Goal: Information Seeking & Learning: Check status

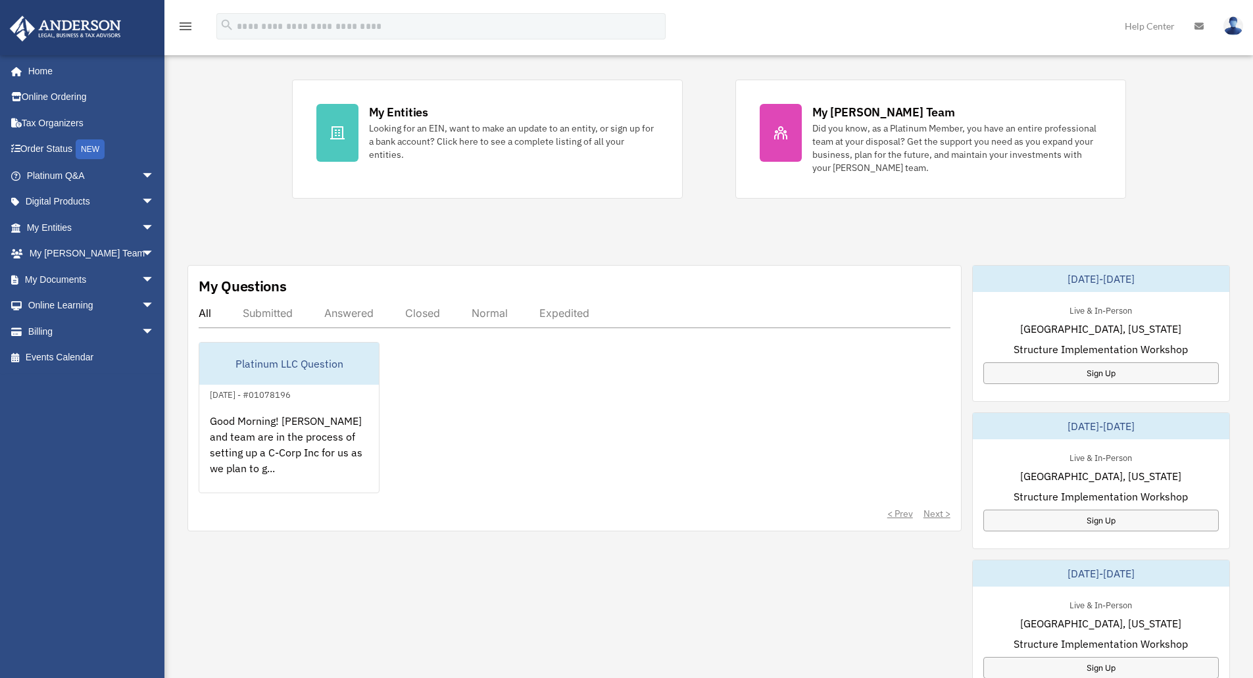
scroll to position [263, 0]
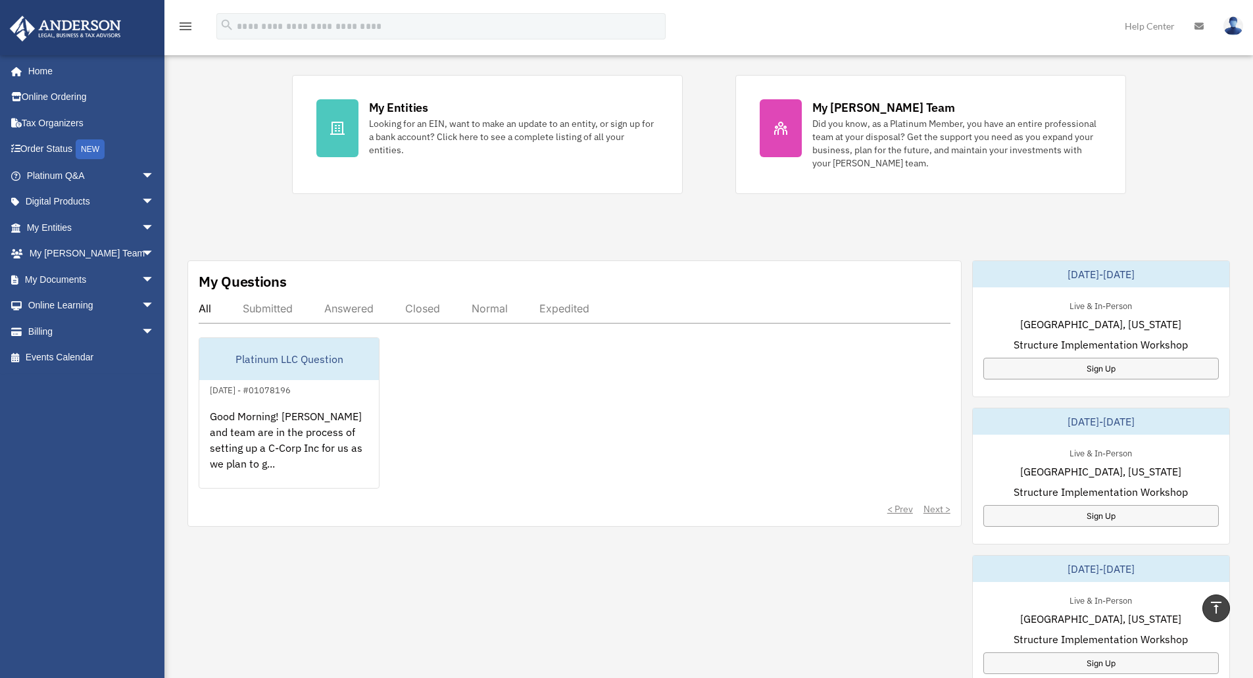
click at [217, 168] on div "Exciting News: Introducing Order Status Tracking! Based on your feedback, we're…" at bounding box center [709, 423] width 1109 height 1195
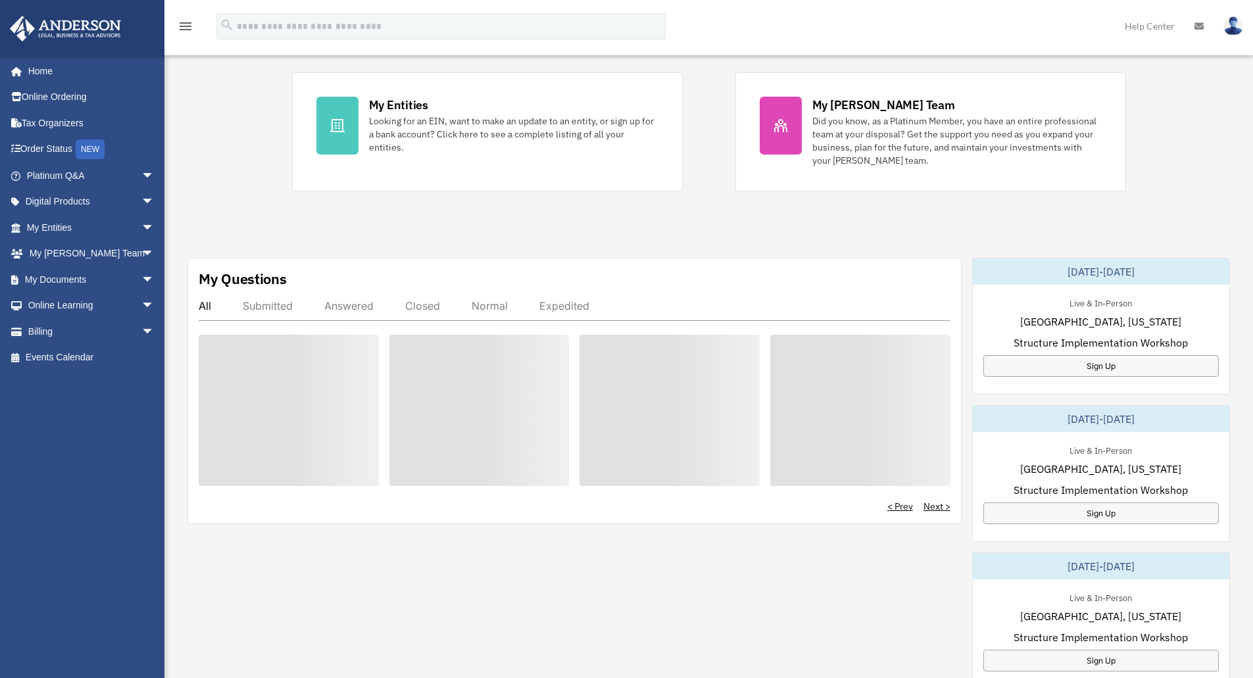
scroll to position [263, 0]
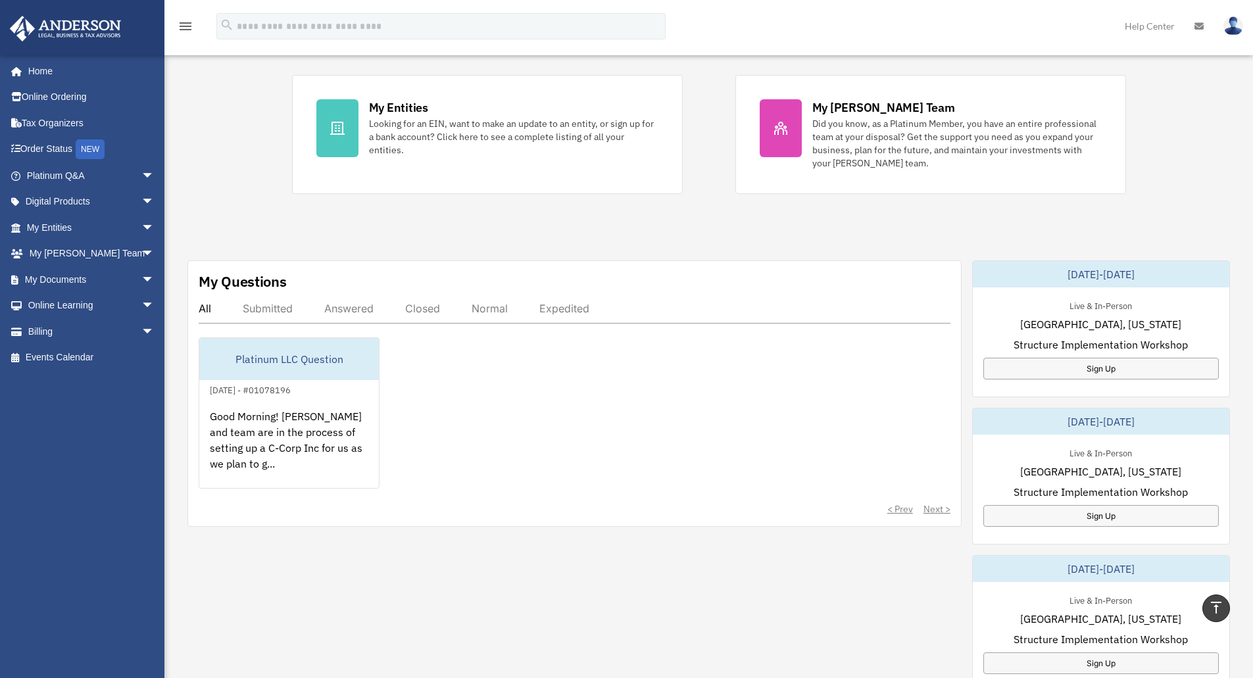
click at [351, 309] on div "Answered" at bounding box center [348, 308] width 49 height 13
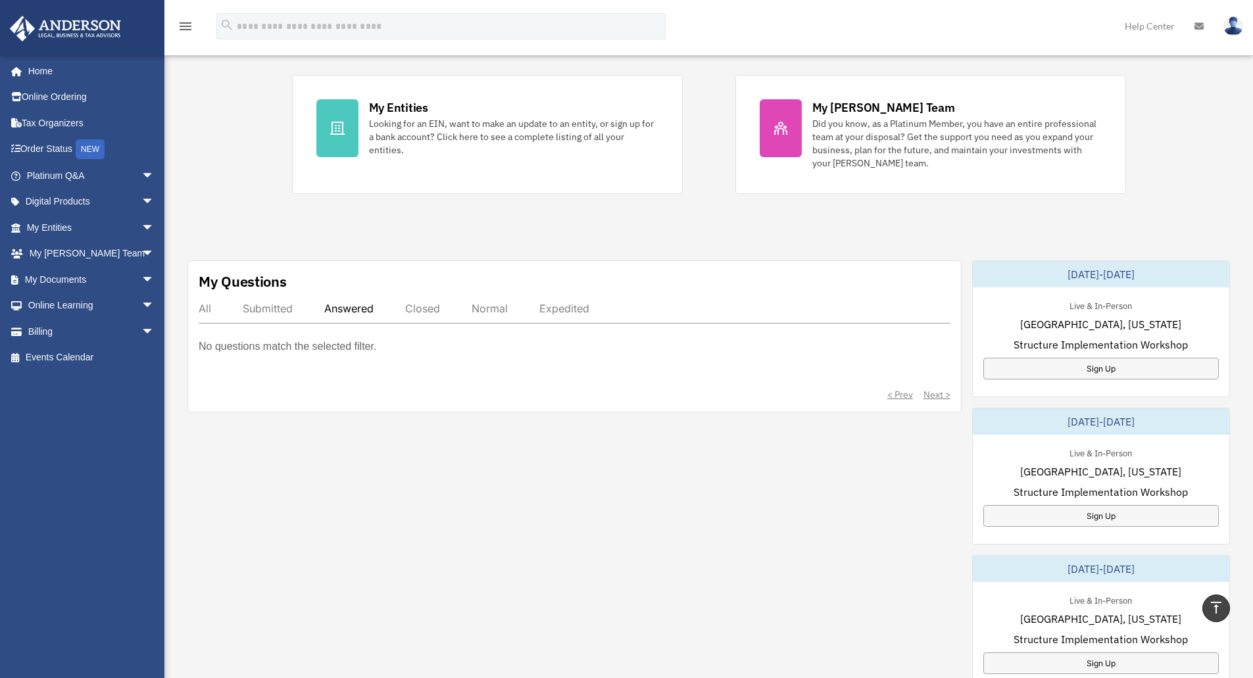
click at [206, 309] on div "All" at bounding box center [205, 308] width 13 height 13
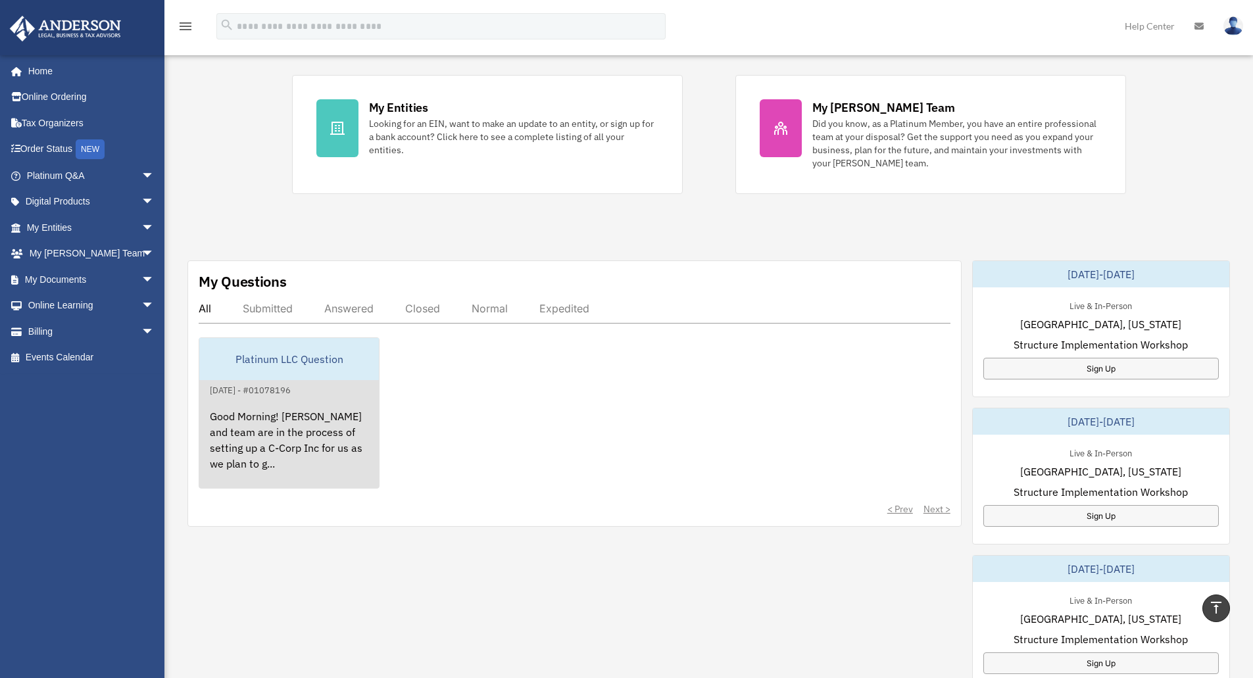
click at [248, 378] on div "Platinum LLC Question" at bounding box center [289, 359] width 180 height 42
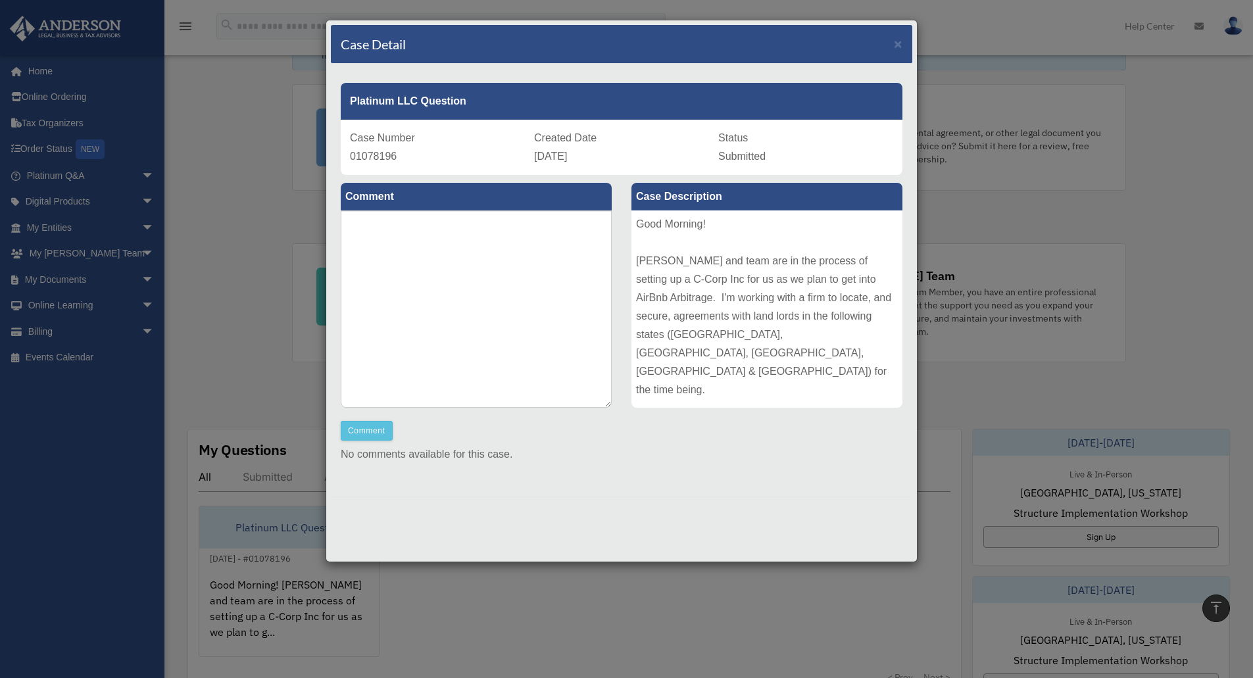
scroll to position [0, 0]
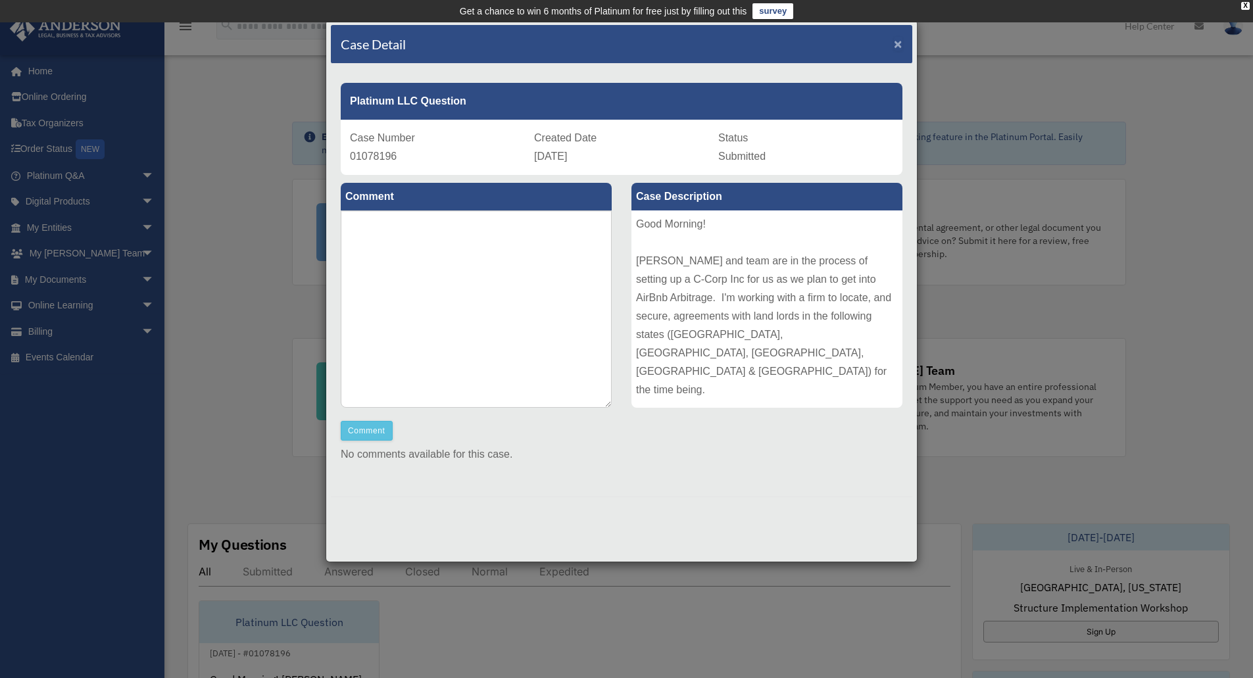
click at [897, 41] on span "×" at bounding box center [898, 43] width 9 height 15
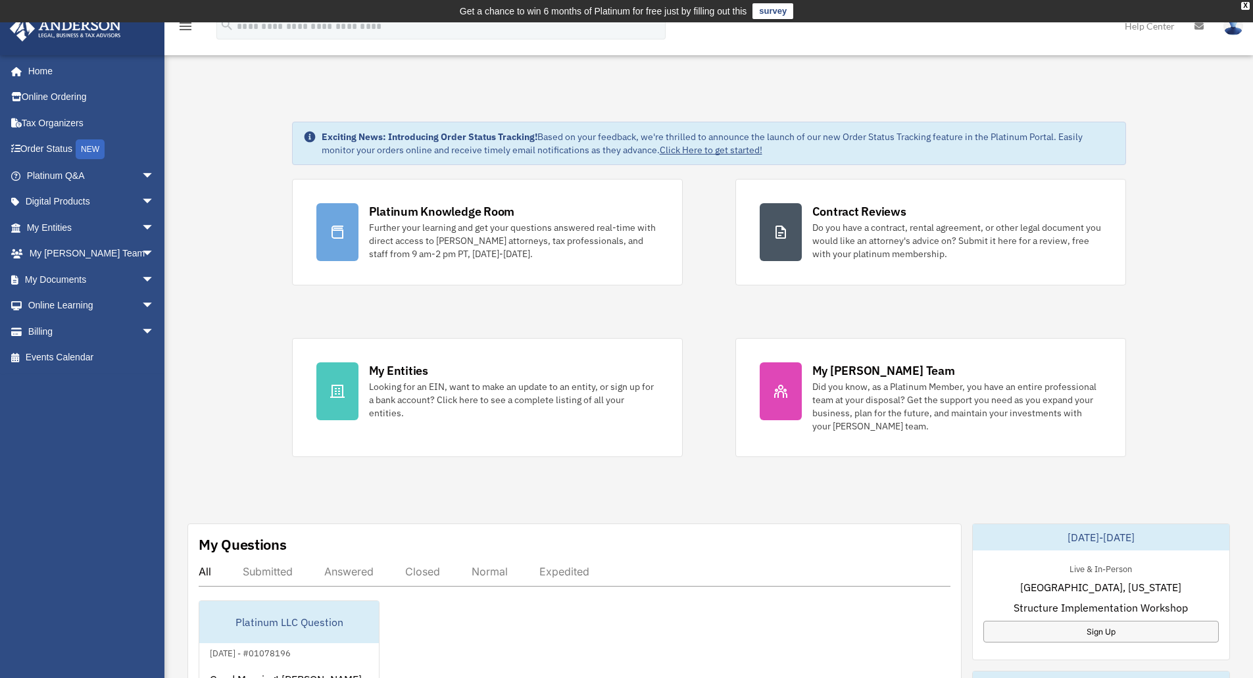
scroll to position [74, 0]
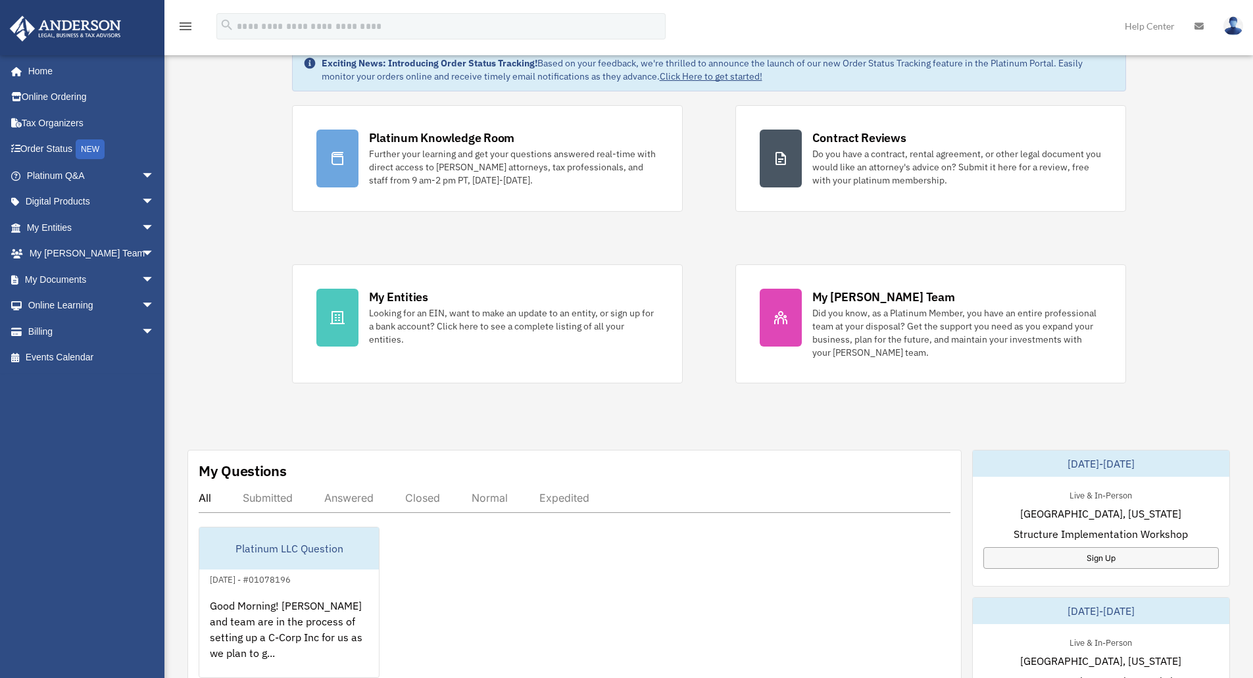
click at [248, 261] on div "Exciting News: Introducing Order Status Tracking! Based on your feedback, we're…" at bounding box center [709, 612] width 1109 height 1195
drag, startPoint x: 645, startPoint y: 678, endPoint x: 727, endPoint y: 332, distance: 355.7
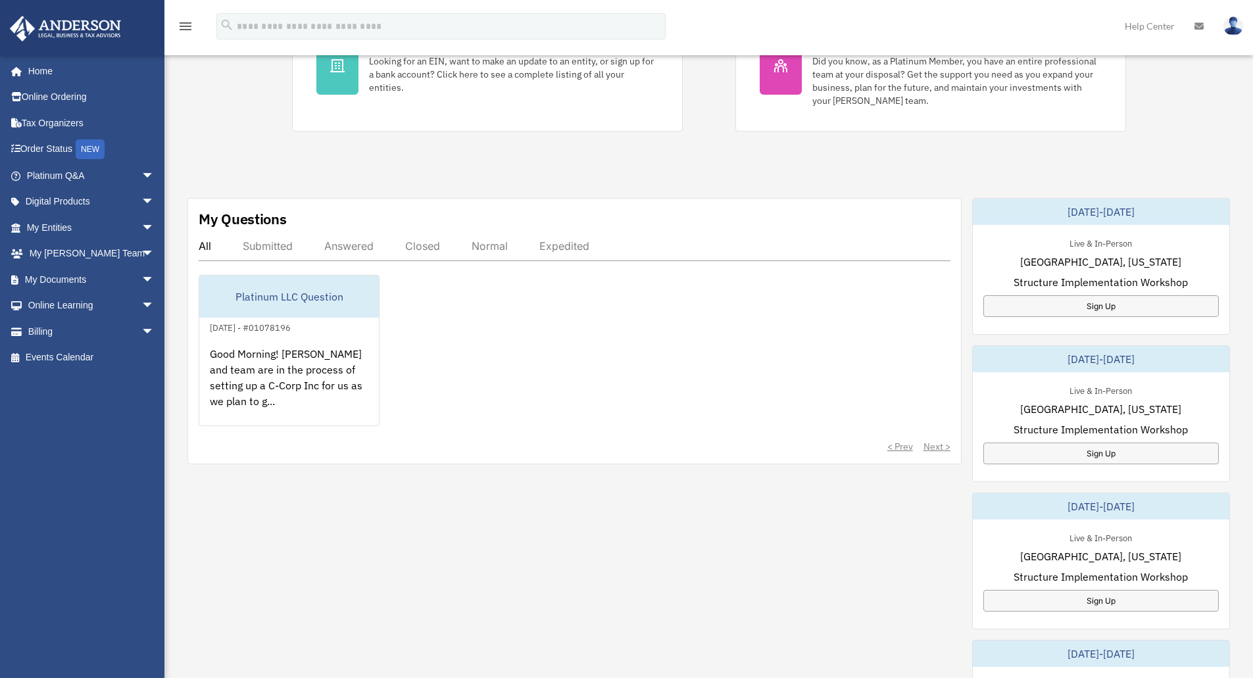
drag, startPoint x: 471, startPoint y: 243, endPoint x: 297, endPoint y: 96, distance: 228.3
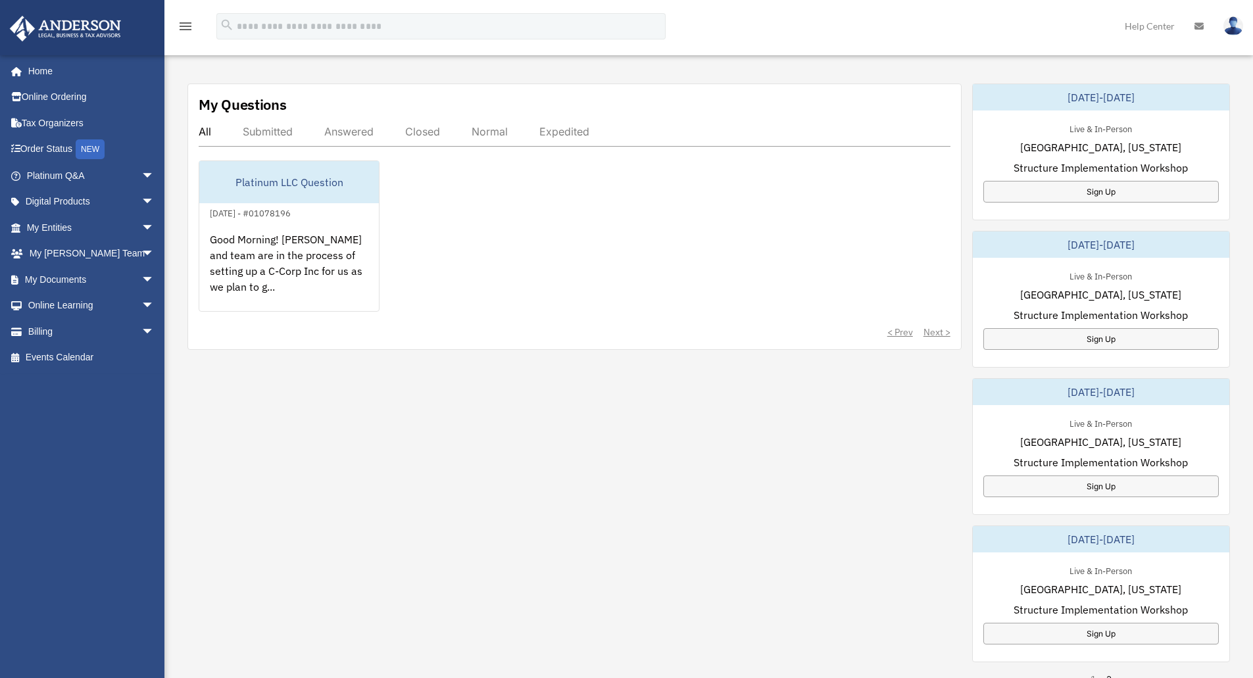
scroll to position [311, 0]
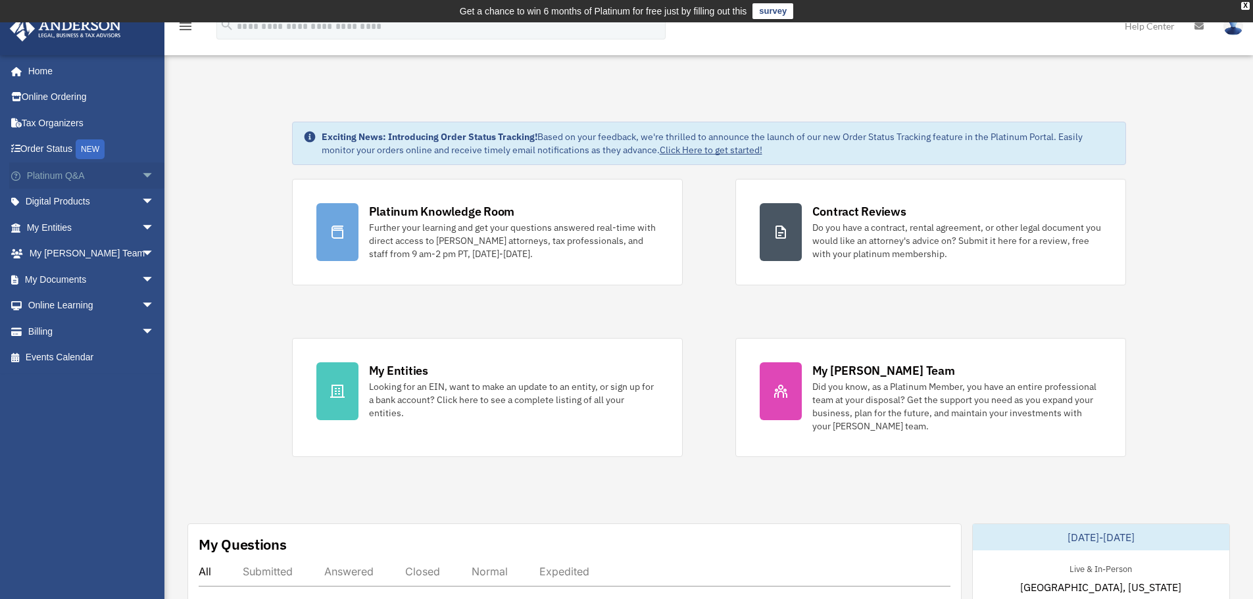
click at [141, 173] on span "arrow_drop_down" at bounding box center [154, 176] width 26 height 27
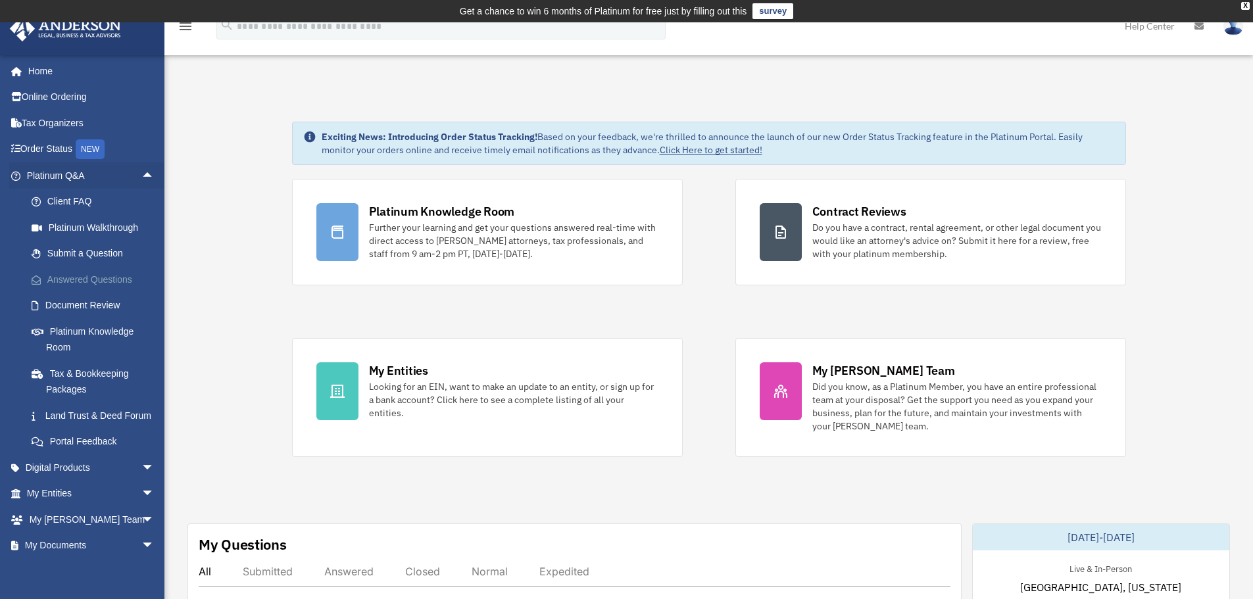
click at [114, 278] on link "Answered Questions" at bounding box center [96, 279] width 156 height 26
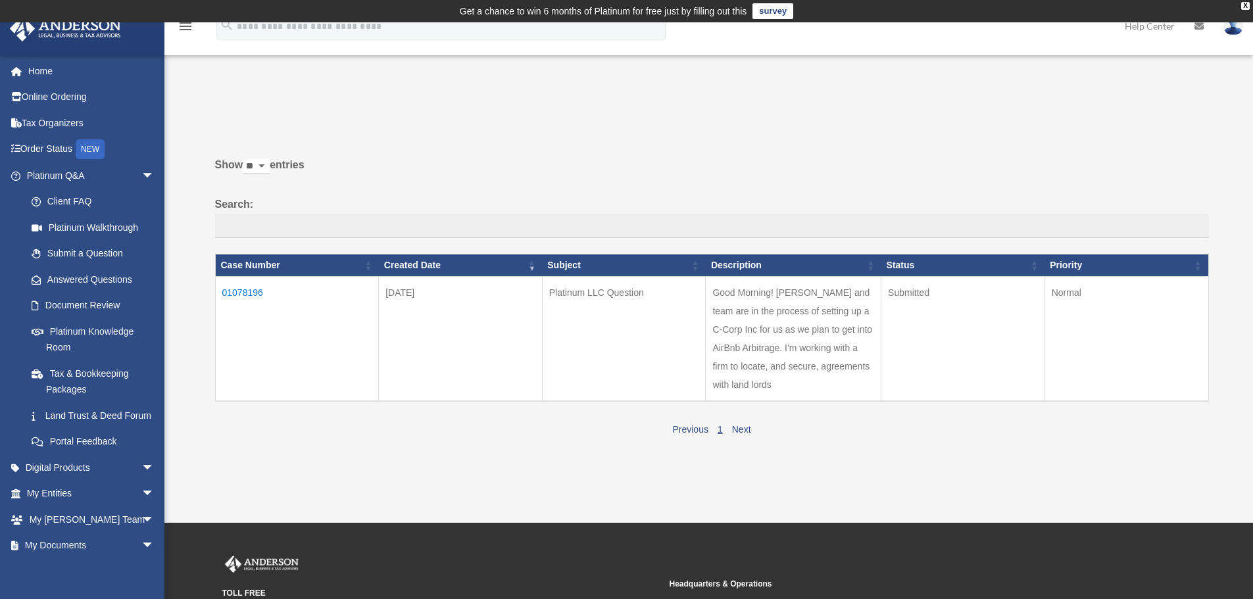
click at [815, 341] on td "Good Morning! [PERSON_NAME] and team are in the process of setting up a C-Corp …" at bounding box center [794, 338] width 176 height 125
click at [784, 338] on td "Good Morning! Michael and team are in the process of setting up a C-Corp Inc fo…" at bounding box center [794, 338] width 176 height 125
click at [238, 290] on td "01078196" at bounding box center [297, 338] width 164 height 125
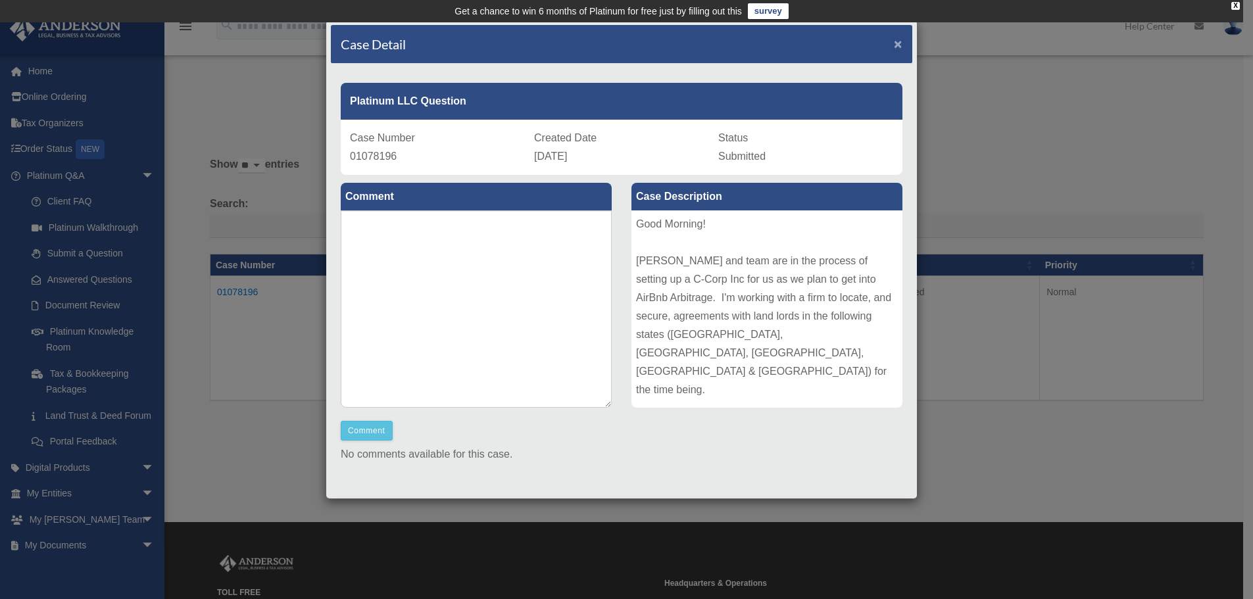
click at [894, 44] on span "×" at bounding box center [898, 43] width 9 height 15
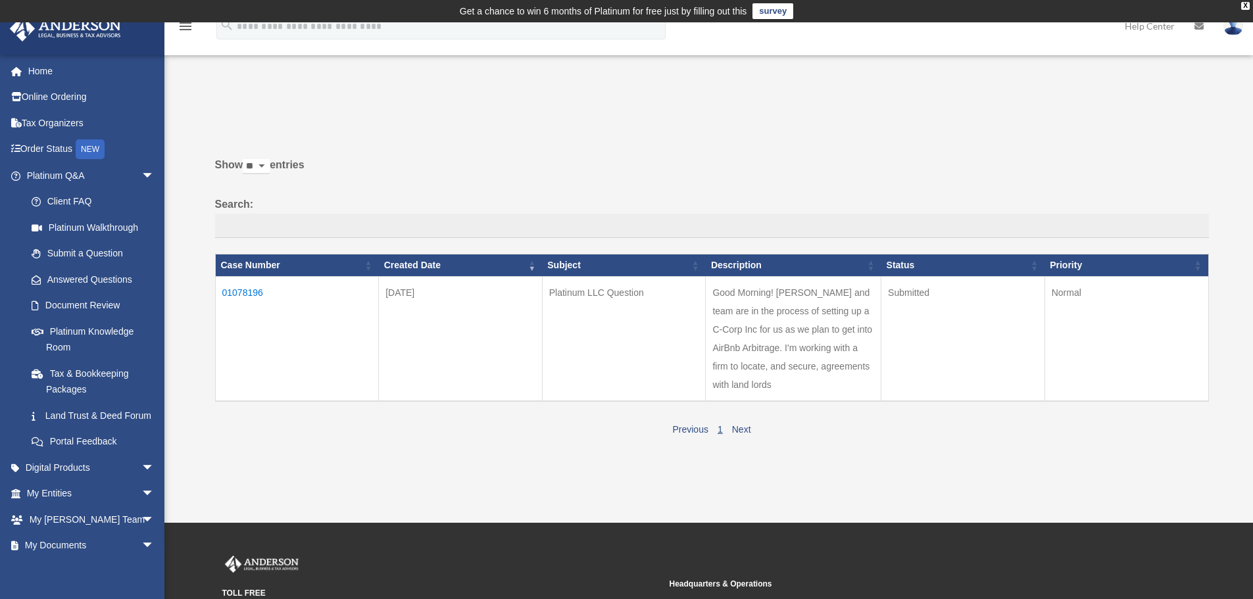
click at [768, 168] on label "Show ** ** ** *** entries" at bounding box center [712, 172] width 994 height 32
click at [270, 168] on select "** ** ** ***" at bounding box center [256, 166] width 27 height 15
click at [38, 147] on link "Order Status NEW" at bounding box center [91, 149] width 165 height 27
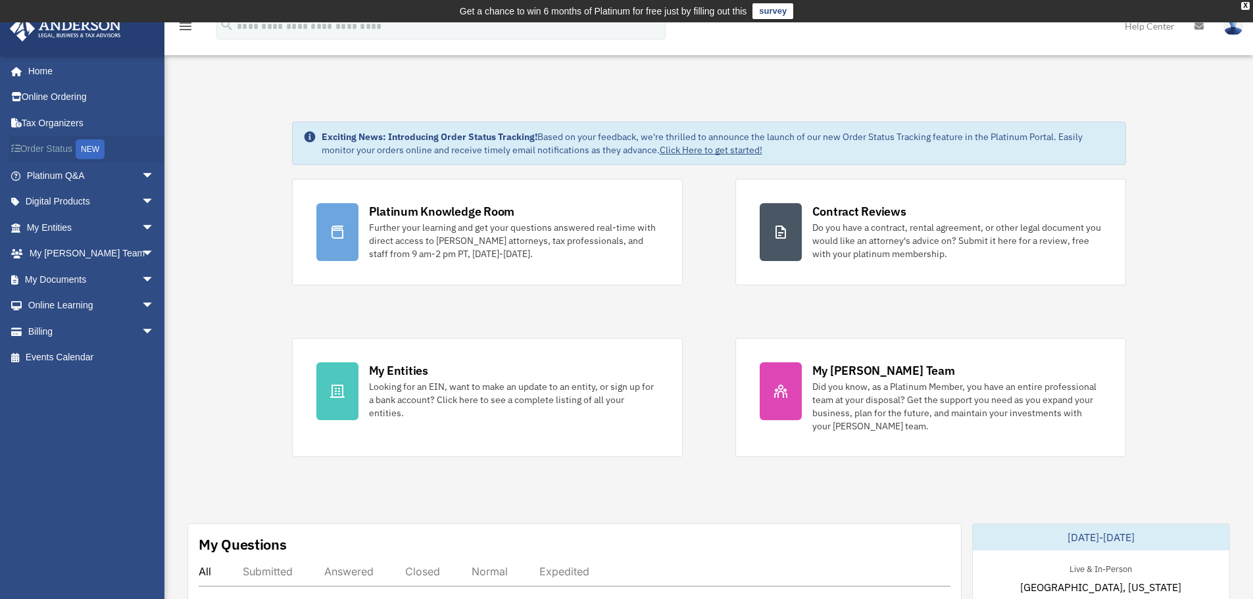
click at [45, 149] on link "Order Status NEW" at bounding box center [91, 149] width 165 height 27
click at [1246, 7] on div "X" at bounding box center [1246, 6] width 9 height 8
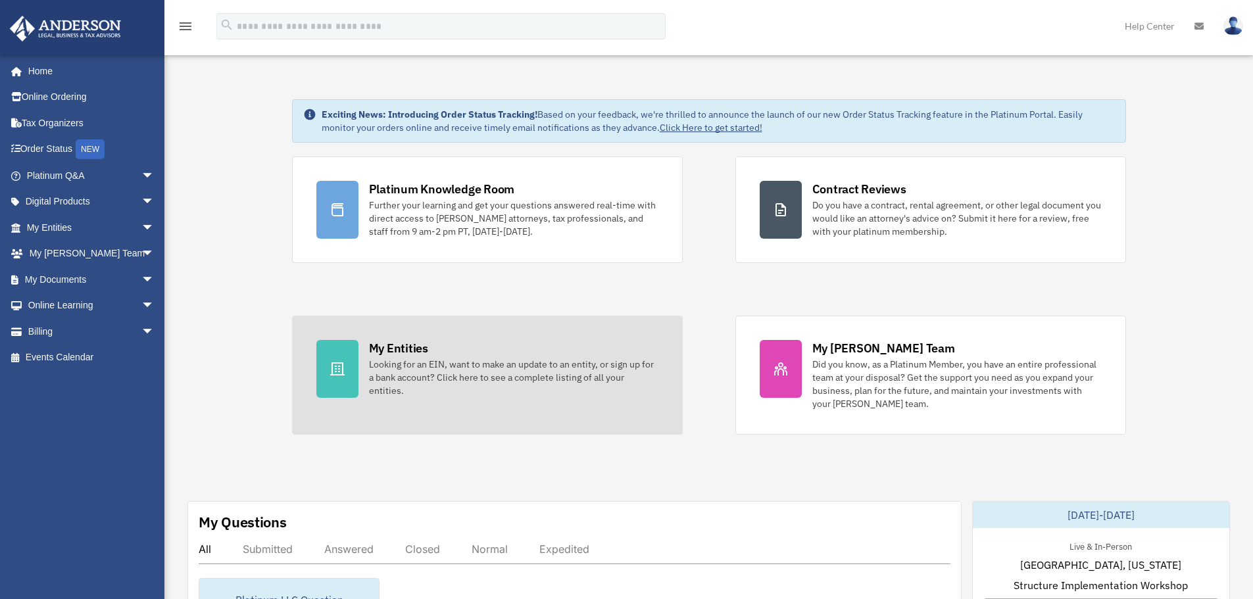
click at [491, 346] on div "My Entities Looking for an EIN, want to make an update to an entity, or sign up…" at bounding box center [514, 368] width 290 height 57
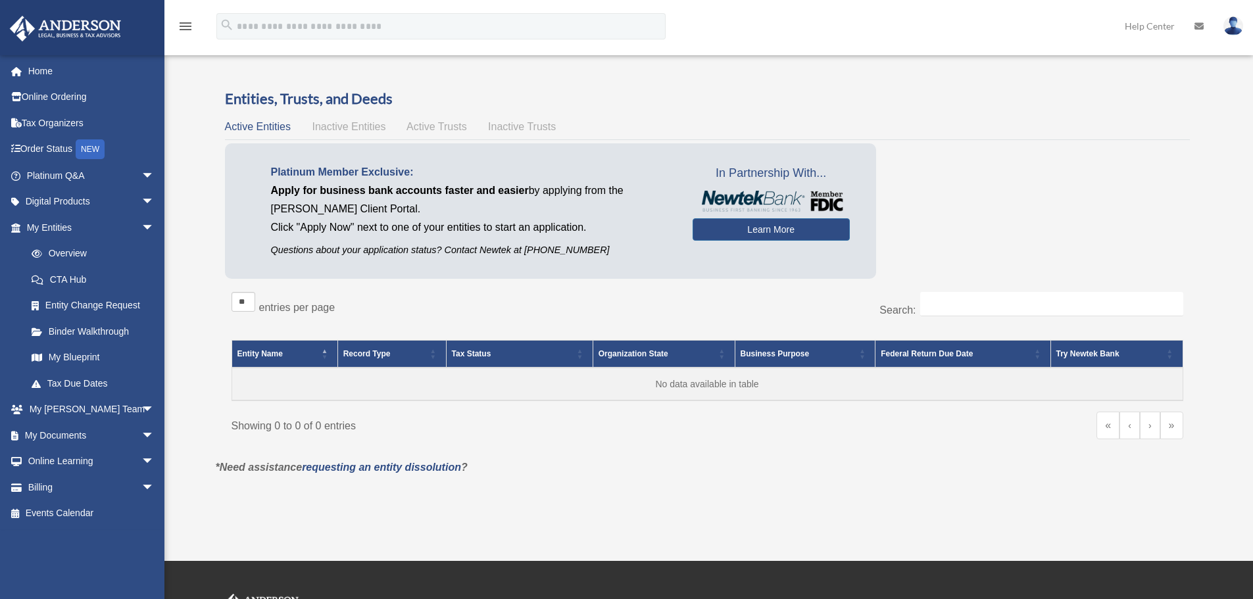
click at [332, 126] on span "Inactive Entities" at bounding box center [349, 126] width 74 height 11
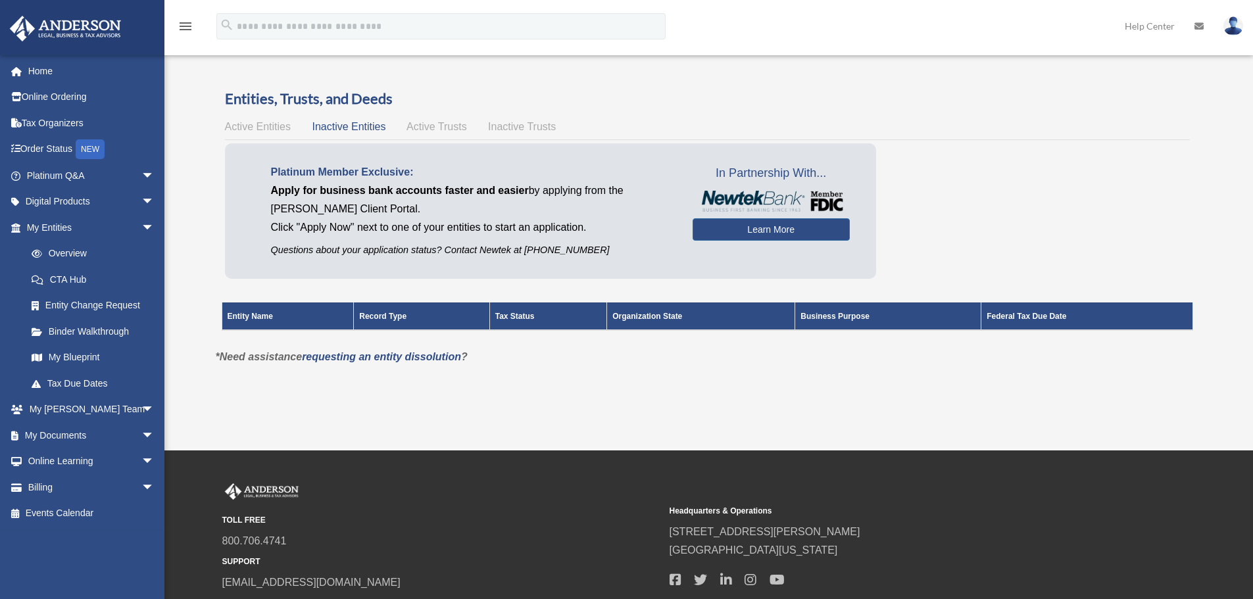
click at [441, 124] on span "Active Trusts" at bounding box center [437, 126] width 61 height 11
click at [517, 130] on span "Inactive Trusts" at bounding box center [522, 126] width 68 height 11
click at [438, 134] on div "Active Entities Inactive Entities Active Trusts Inactive Trusts" at bounding box center [707, 127] width 965 height 18
click at [440, 127] on span "Active Trusts" at bounding box center [437, 126] width 61 height 11
click at [257, 127] on span "Active Entities" at bounding box center [258, 126] width 66 height 11
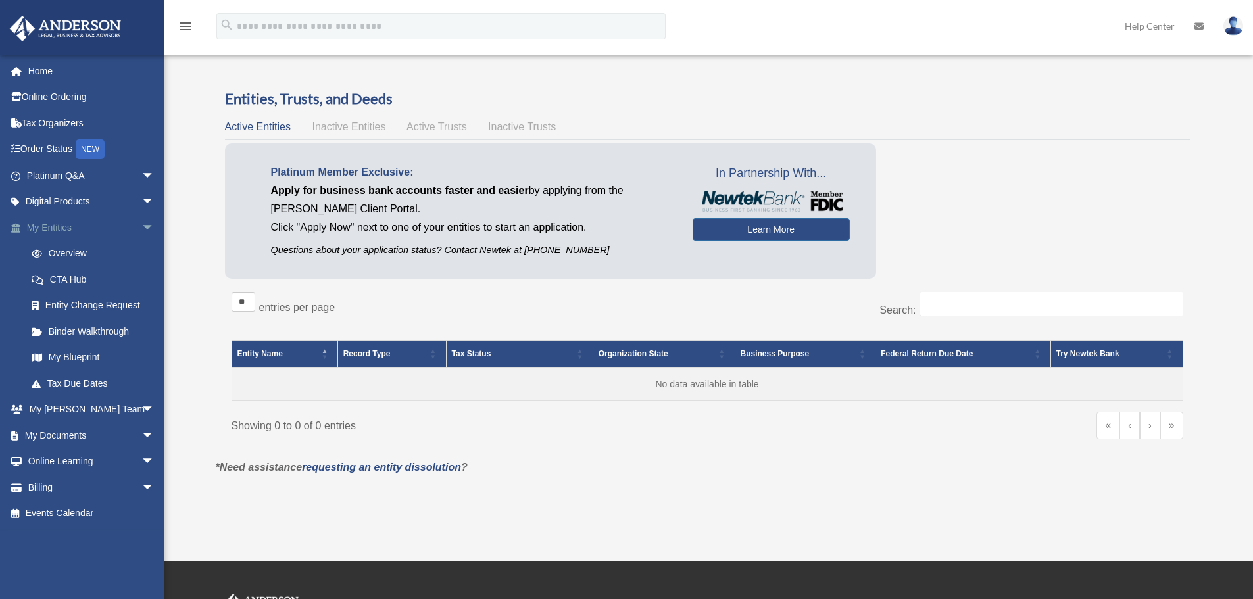
click at [141, 224] on span "arrow_drop_down" at bounding box center [154, 227] width 26 height 27
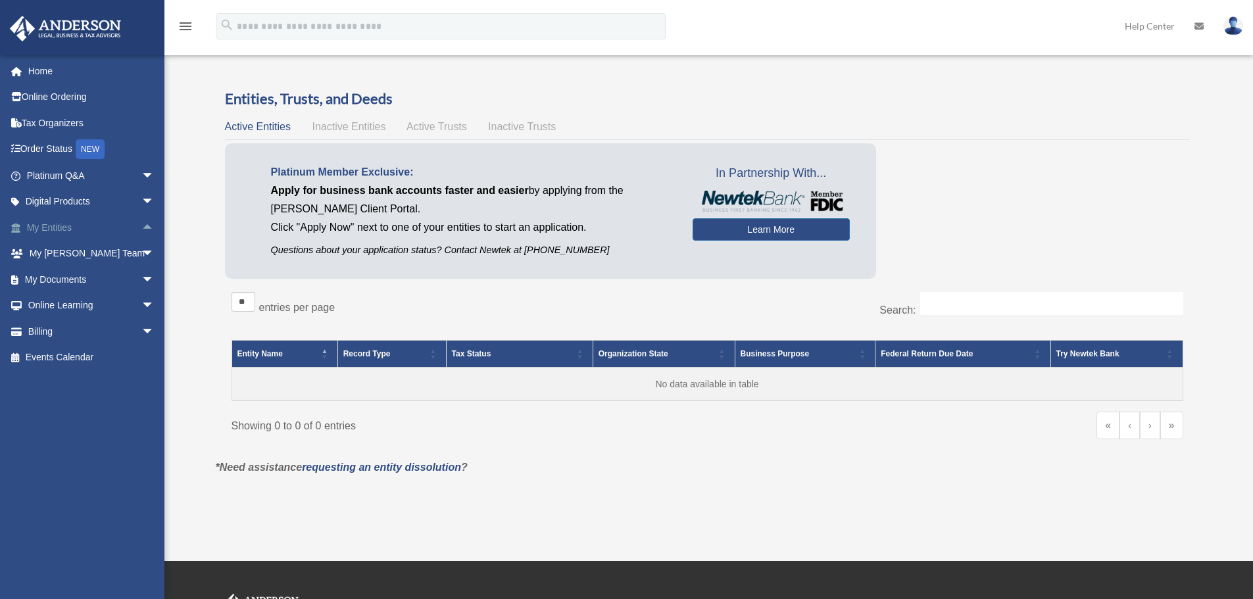
click at [141, 224] on span "arrow_drop_up" at bounding box center [154, 227] width 26 height 27
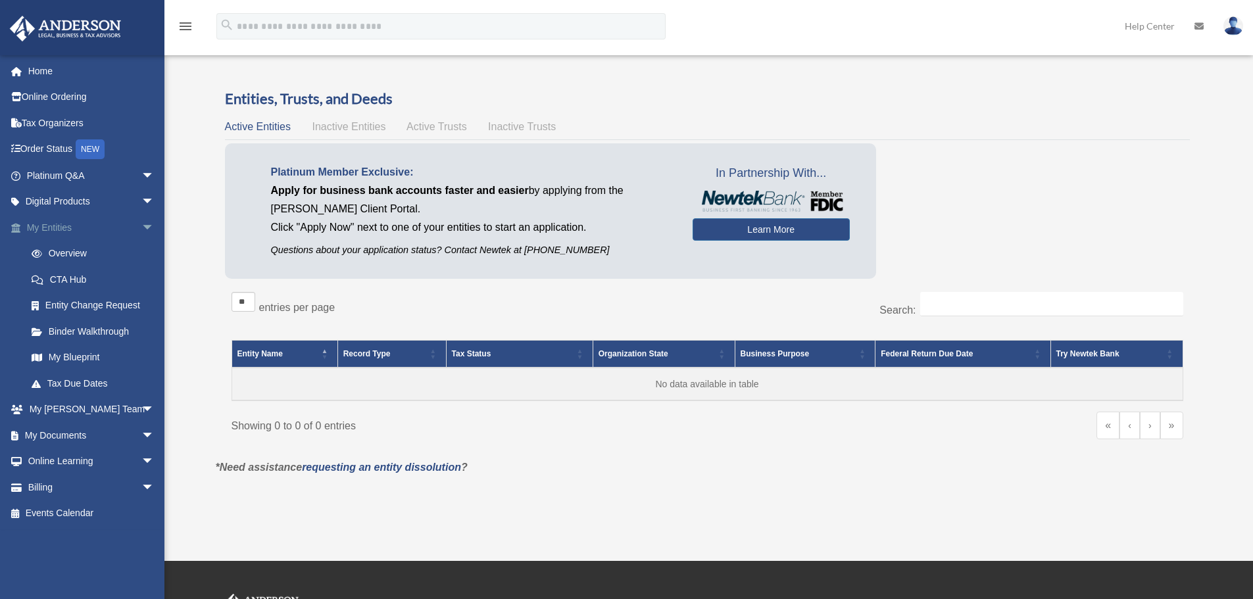
click at [141, 224] on span "arrow_drop_down" at bounding box center [154, 227] width 26 height 27
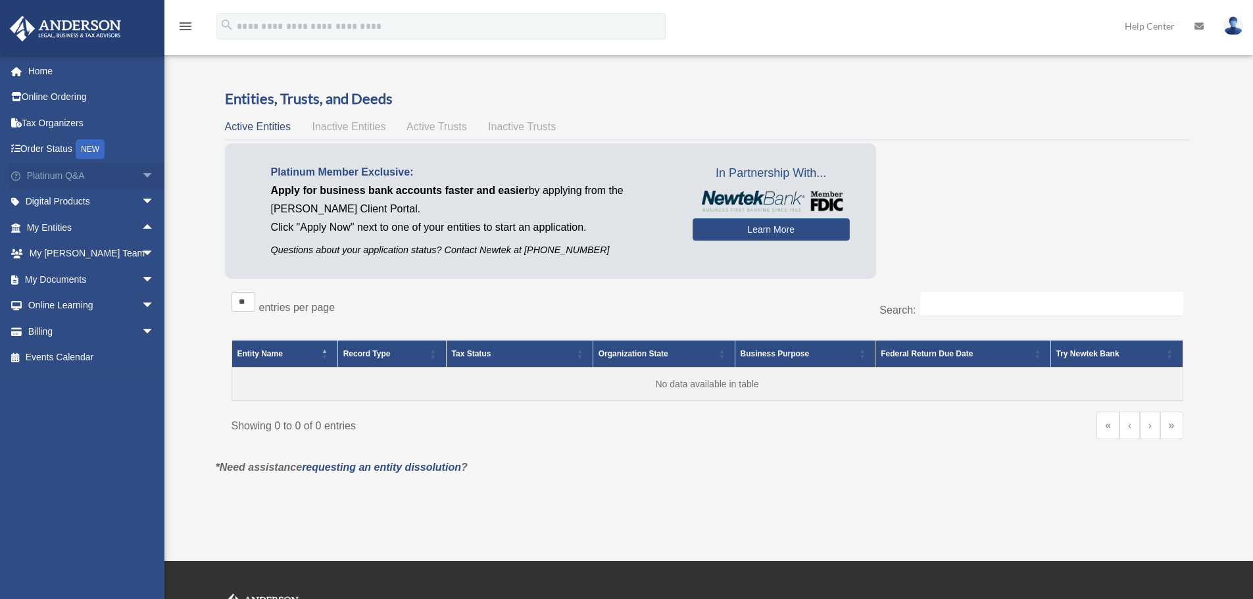
click at [141, 174] on span "arrow_drop_down" at bounding box center [154, 176] width 26 height 27
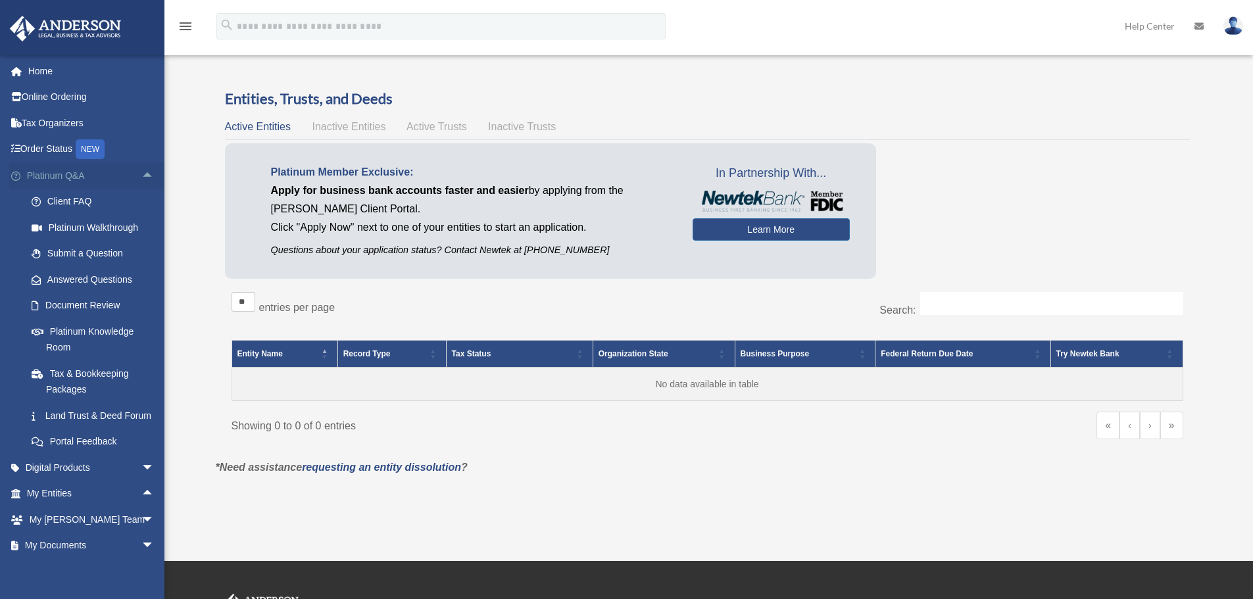
click at [141, 174] on span "arrow_drop_up" at bounding box center [154, 176] width 26 height 27
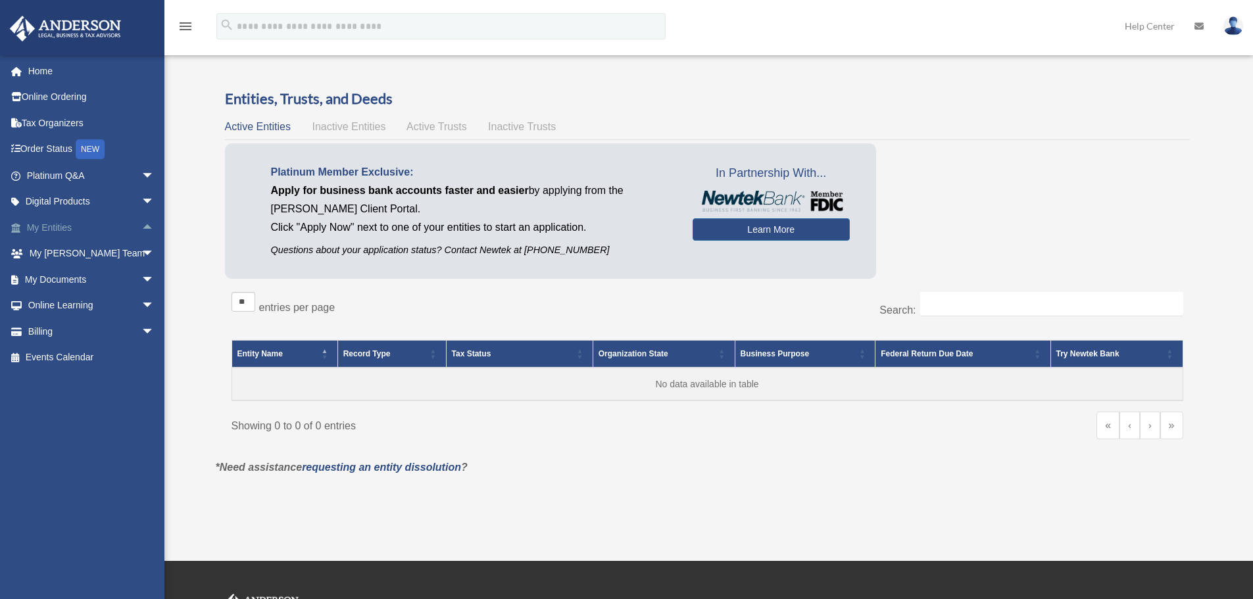
click at [141, 225] on span "arrow_drop_up" at bounding box center [154, 227] width 26 height 27
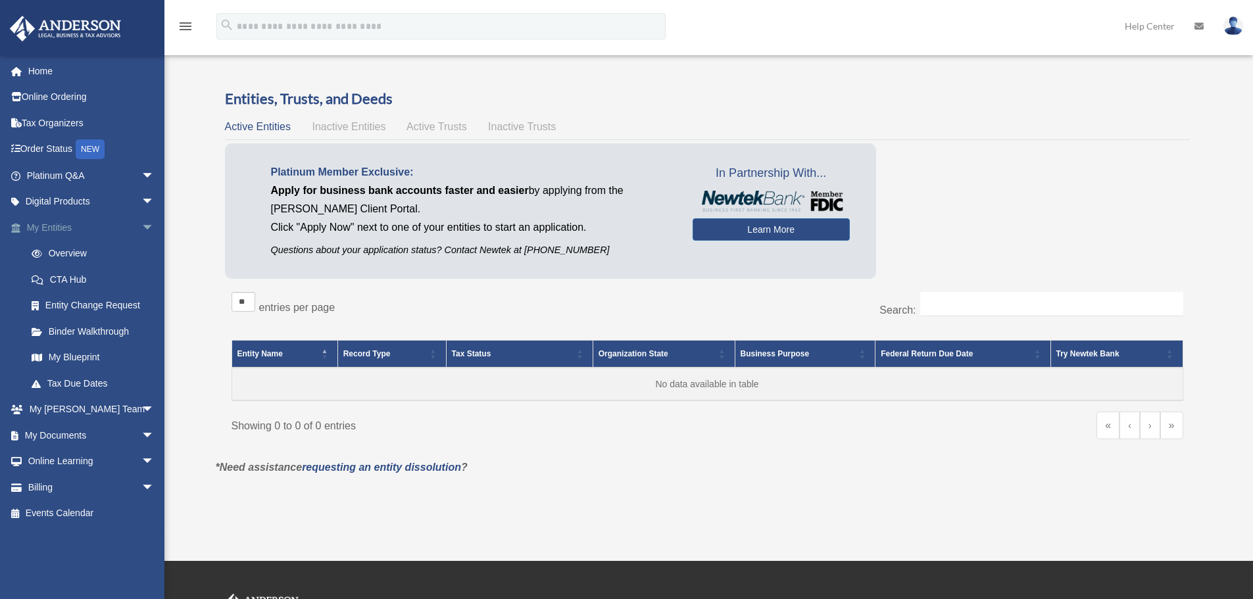
click at [141, 225] on span "arrow_drop_down" at bounding box center [154, 227] width 26 height 27
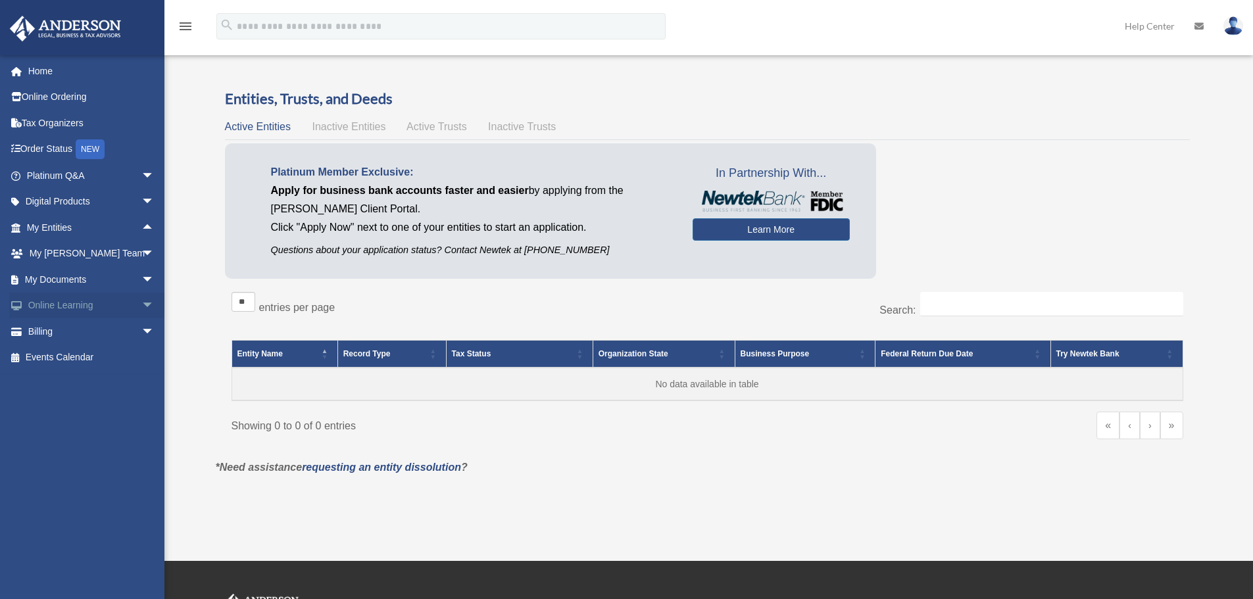
click at [141, 305] on span "arrow_drop_down" at bounding box center [154, 306] width 26 height 27
click at [141, 305] on span "arrow_drop_up" at bounding box center [154, 306] width 26 height 27
click at [141, 305] on span "arrow_drop_down" at bounding box center [154, 306] width 26 height 27
click at [141, 305] on span "arrow_drop_up" at bounding box center [154, 306] width 26 height 27
